Goal: Navigation & Orientation: Find specific page/section

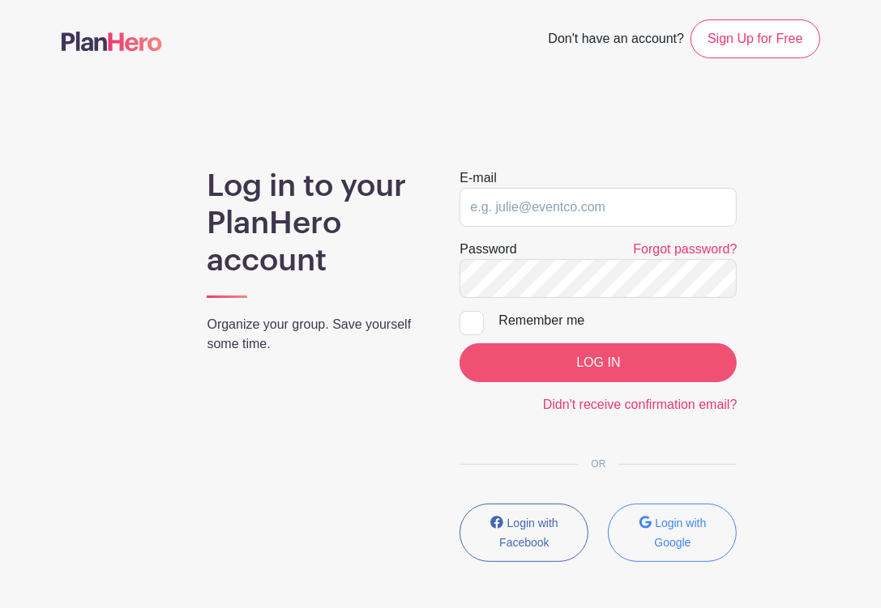
type input "[EMAIL_ADDRESS][DOMAIN_NAME]"
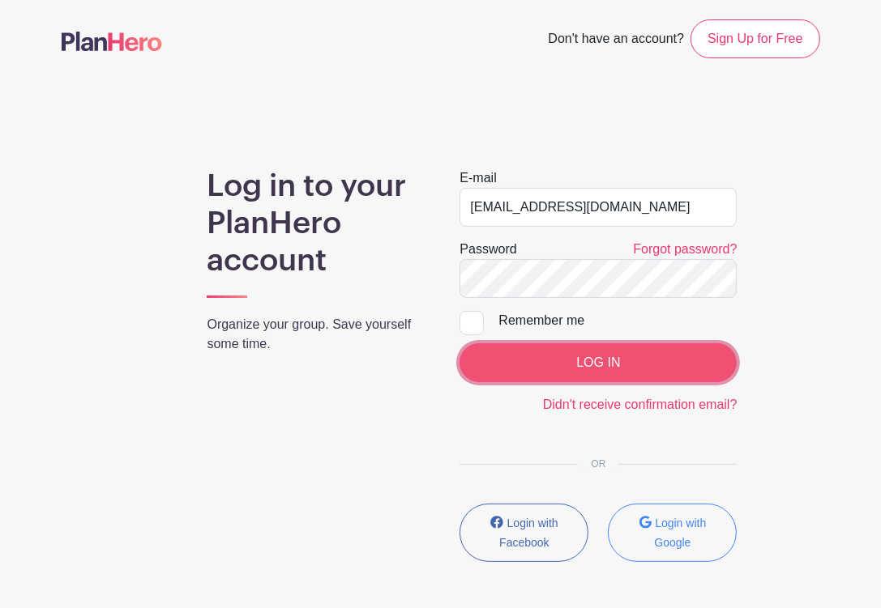
click at [532, 362] on input "LOG IN" at bounding box center [597, 363] width 277 height 39
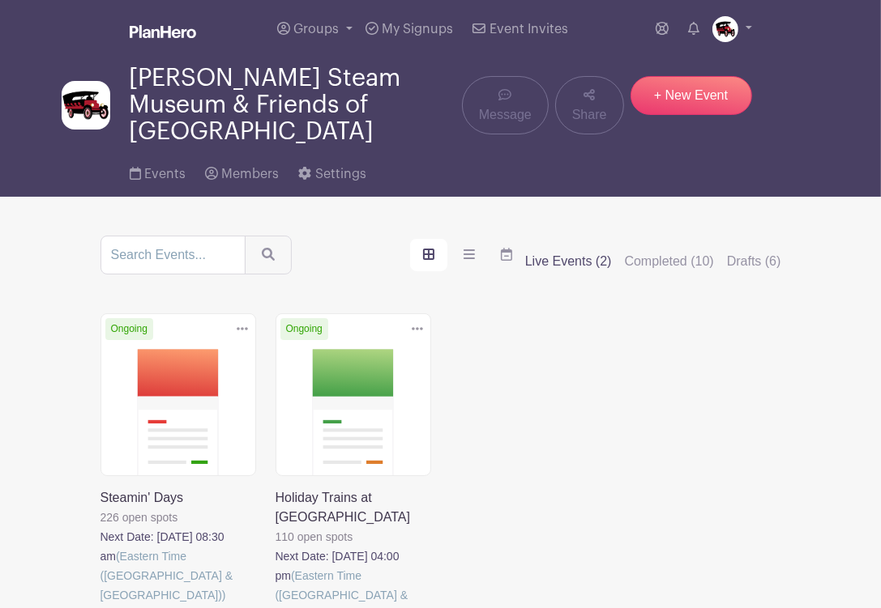
click at [100, 605] on link at bounding box center [100, 605] width 0 height 0
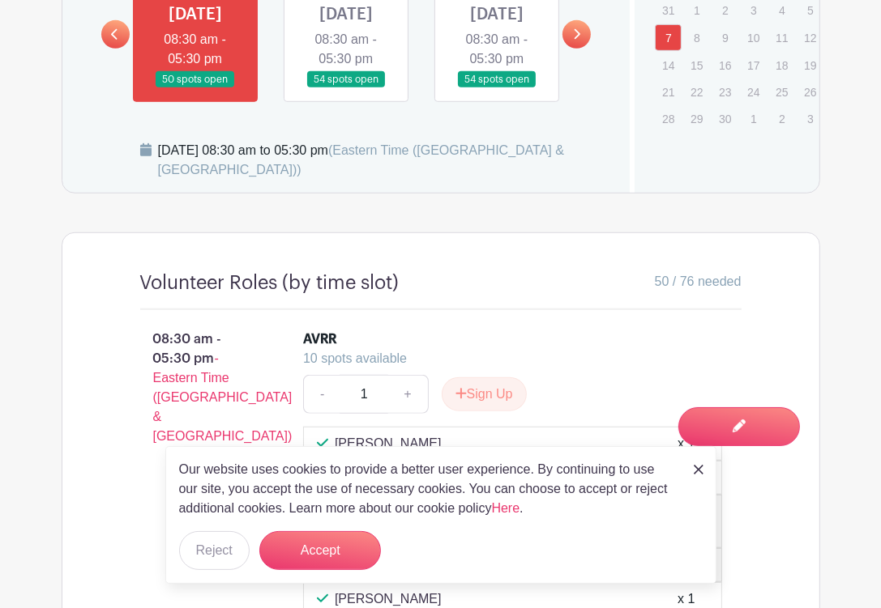
scroll to position [972, 0]
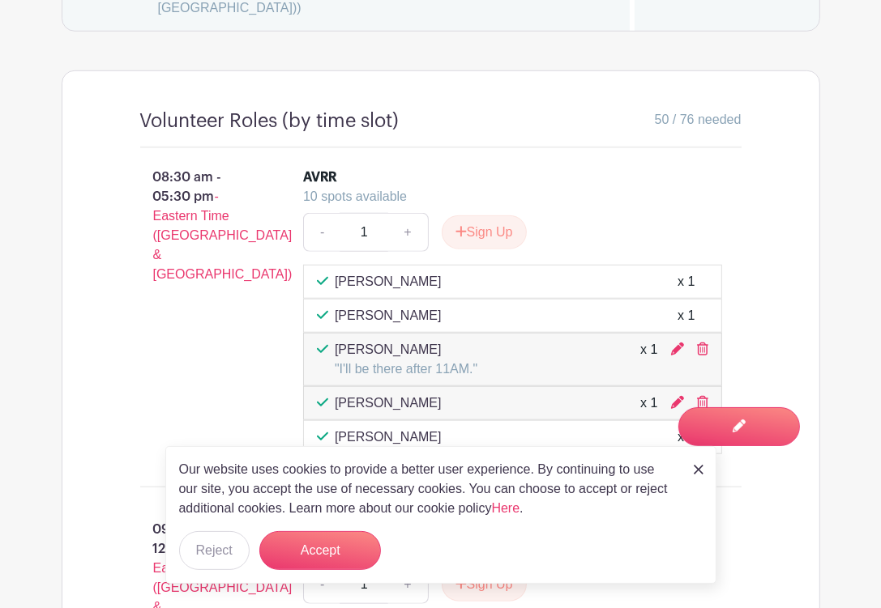
click at [698, 472] on img at bounding box center [699, 470] width 10 height 10
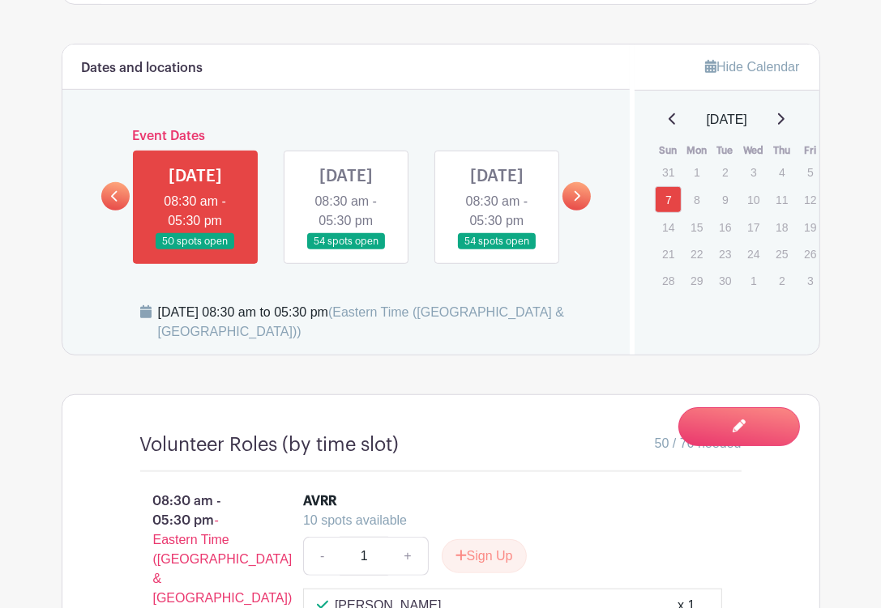
scroll to position [648, 0]
